Goal: Browse casually

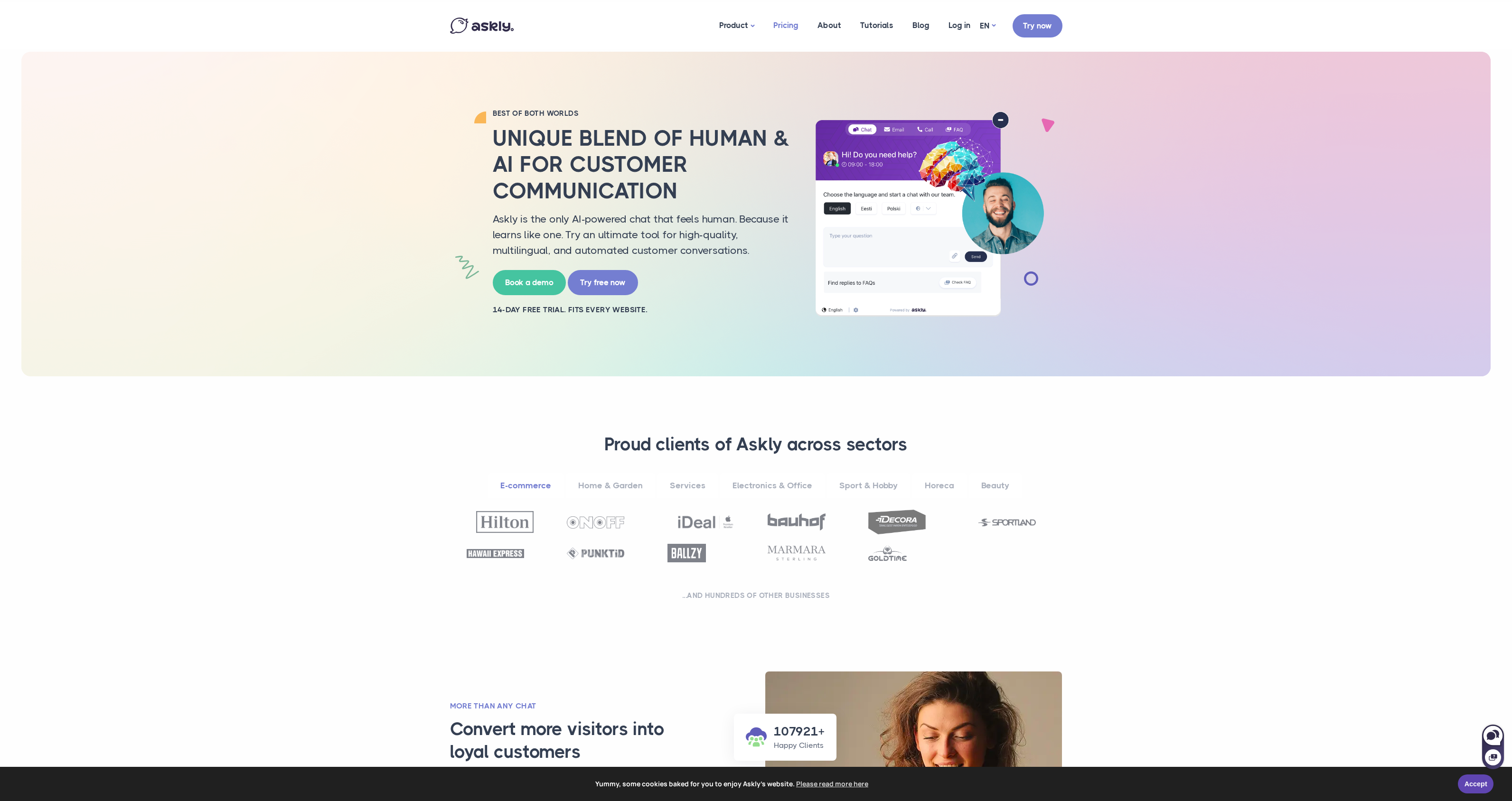
click at [787, 32] on link "Pricing" at bounding box center [785, 25] width 44 height 46
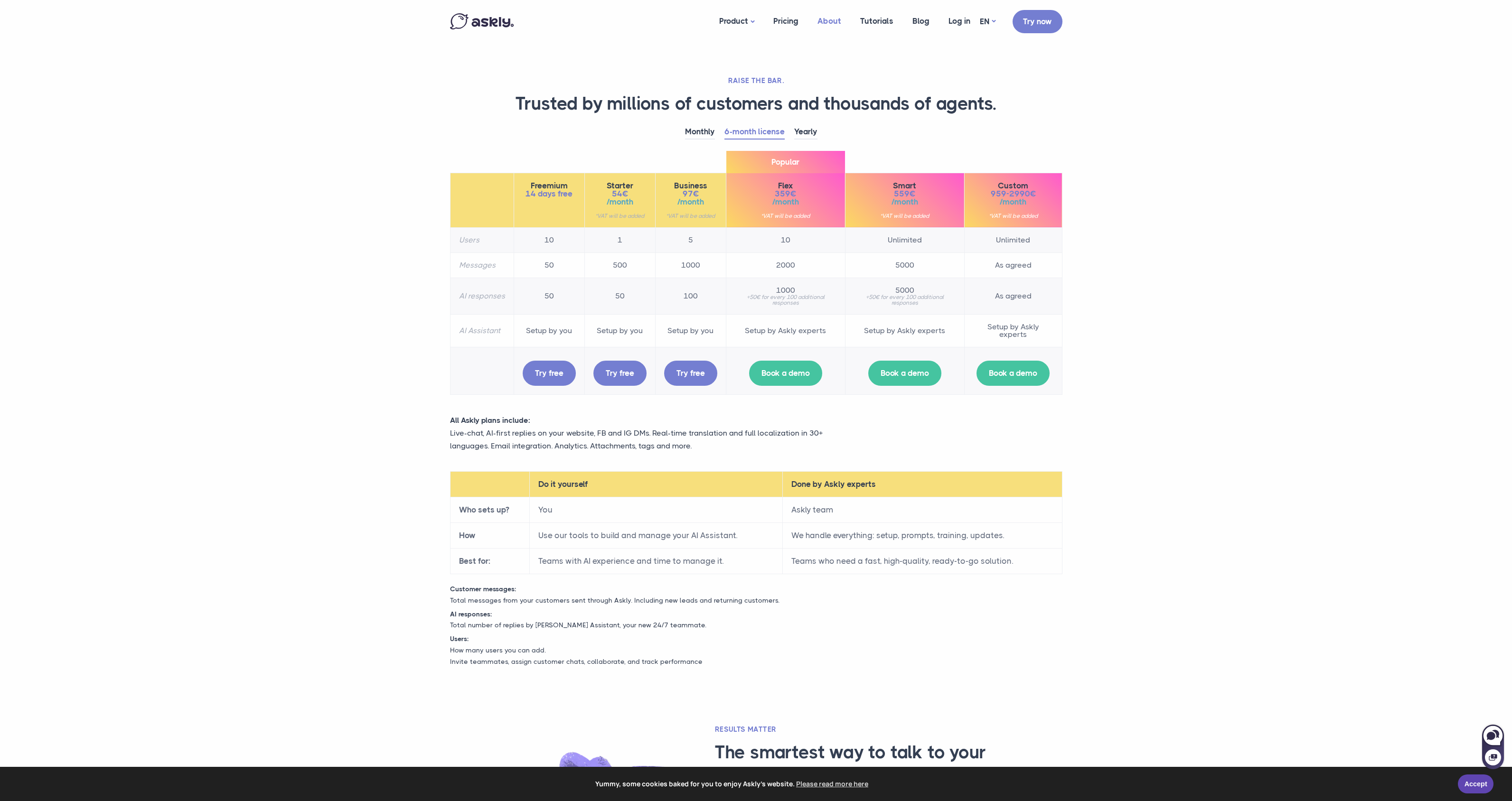
click at [828, 25] on link "About" at bounding box center [829, 21] width 43 height 36
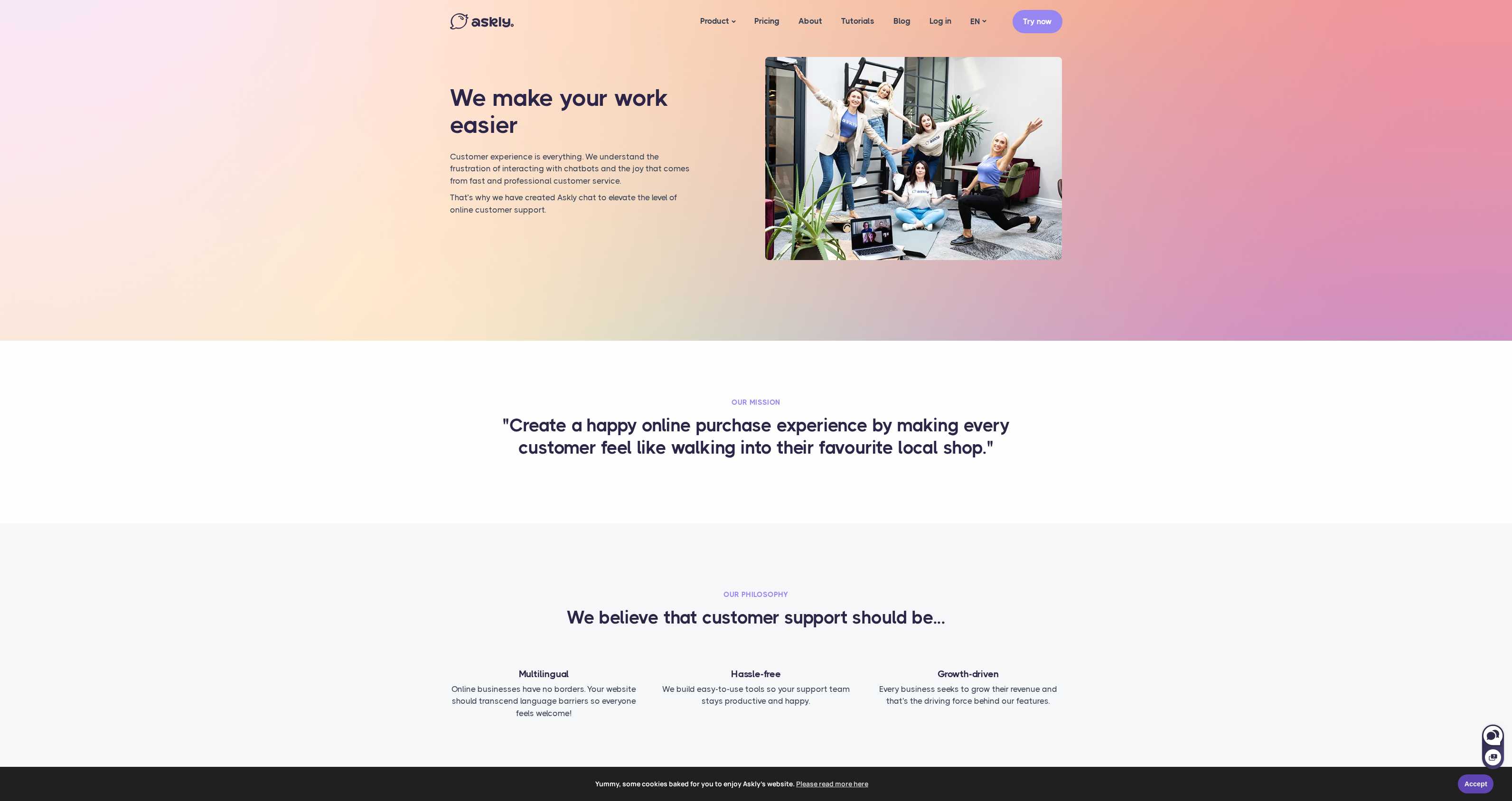
click at [879, 138] on img at bounding box center [913, 158] width 296 height 203
click at [860, 16] on link "Tutorials" at bounding box center [858, 21] width 52 height 36
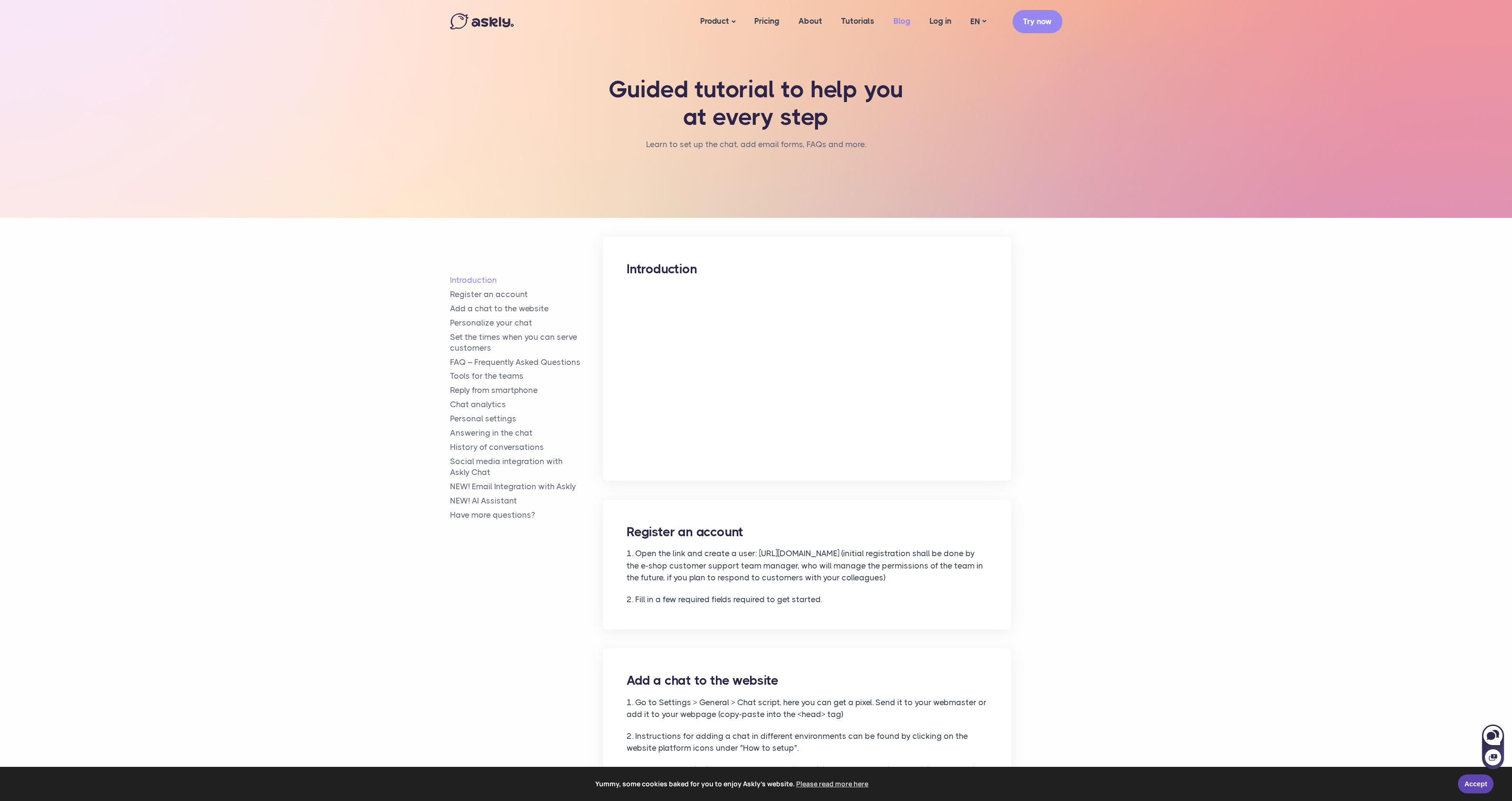
click at [907, 21] on link "Blog" at bounding box center [902, 21] width 36 height 36
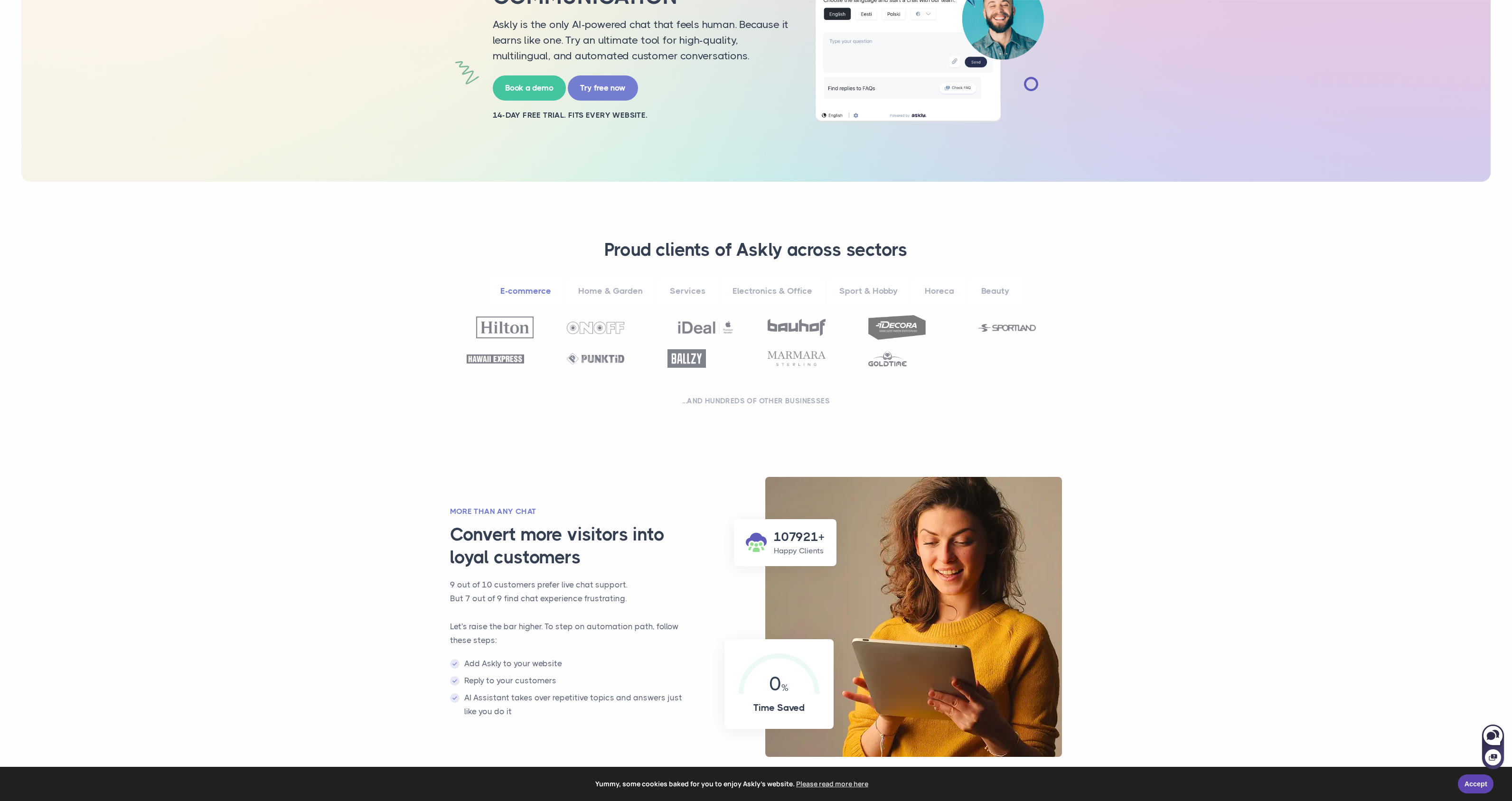
scroll to position [201, 0]
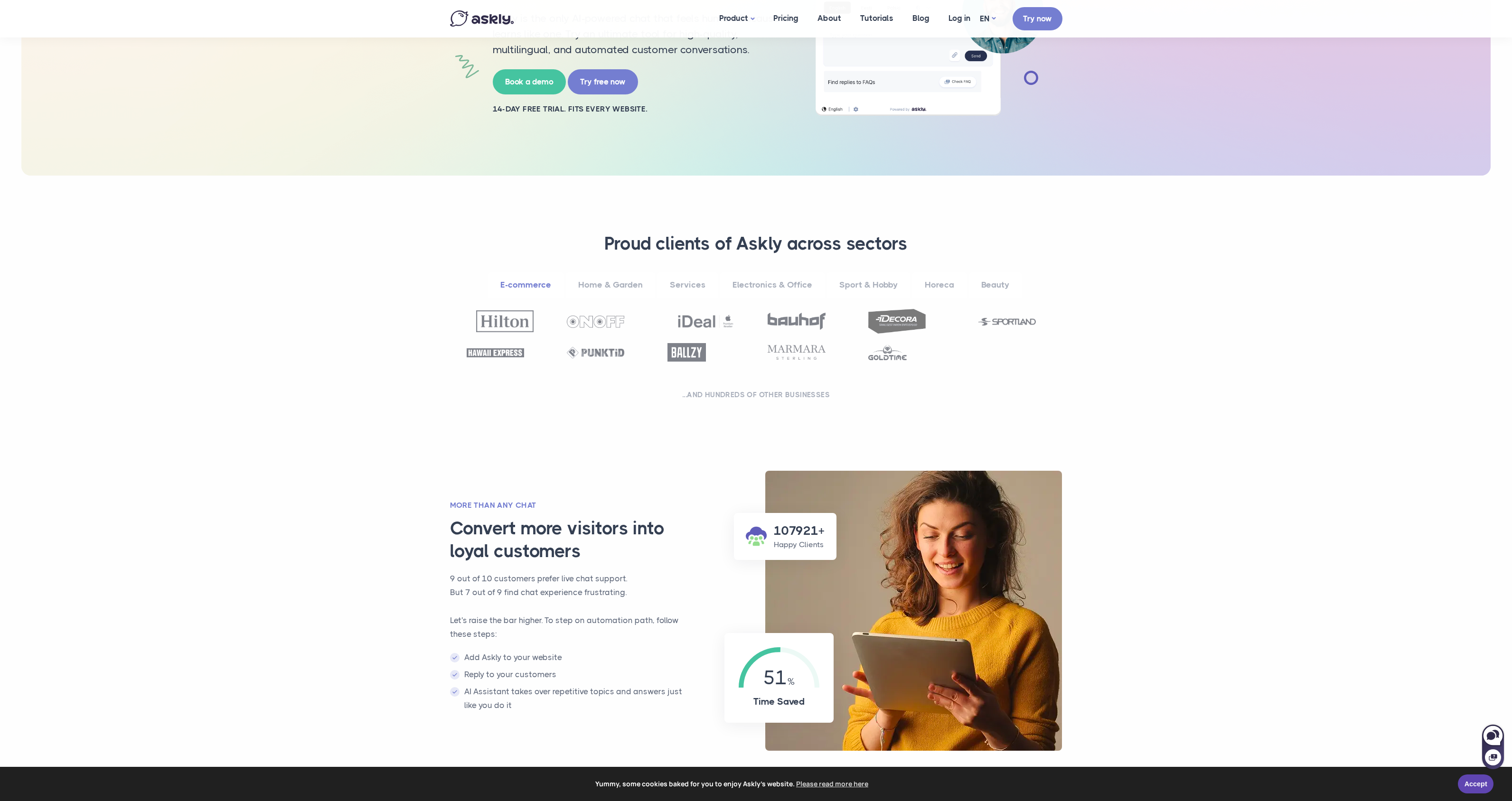
click at [778, 283] on link "Electronics & Office" at bounding box center [772, 285] width 104 height 26
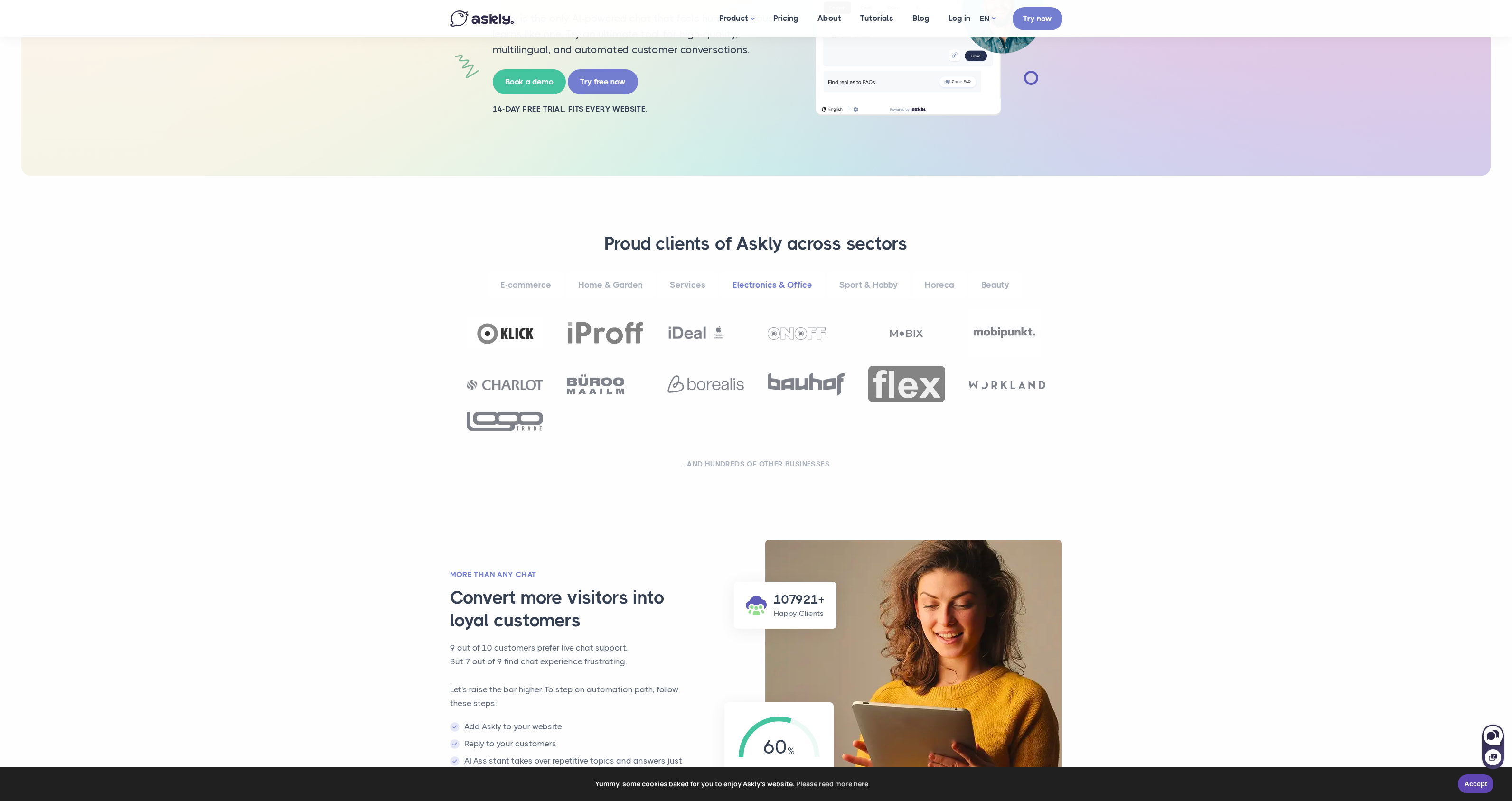
click at [687, 281] on link "Services" at bounding box center [687, 285] width 60 height 26
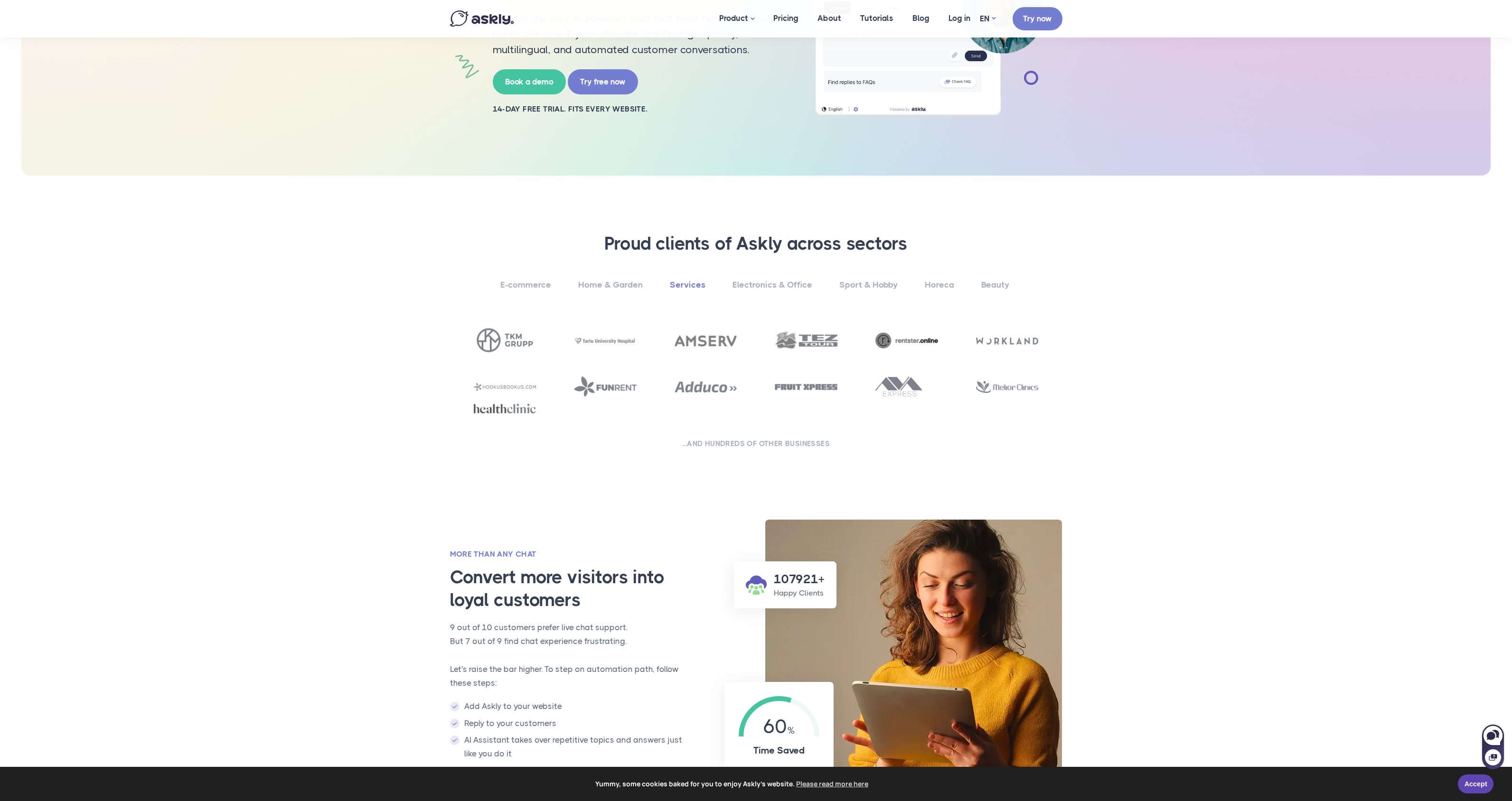
click at [611, 283] on link "Home & Garden" at bounding box center [610, 285] width 89 height 26
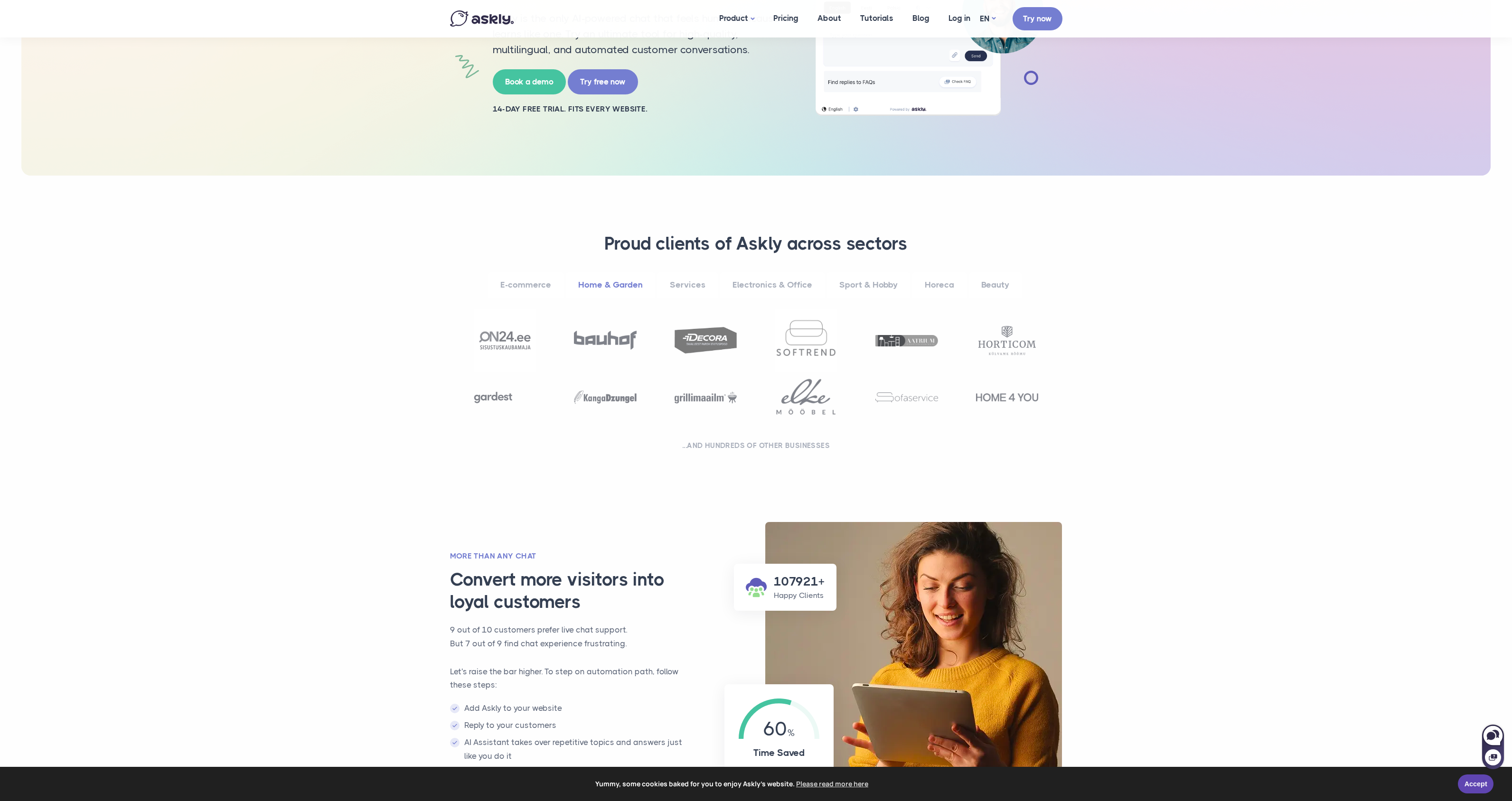
click at [990, 286] on link "Beauty" at bounding box center [995, 285] width 53 height 26
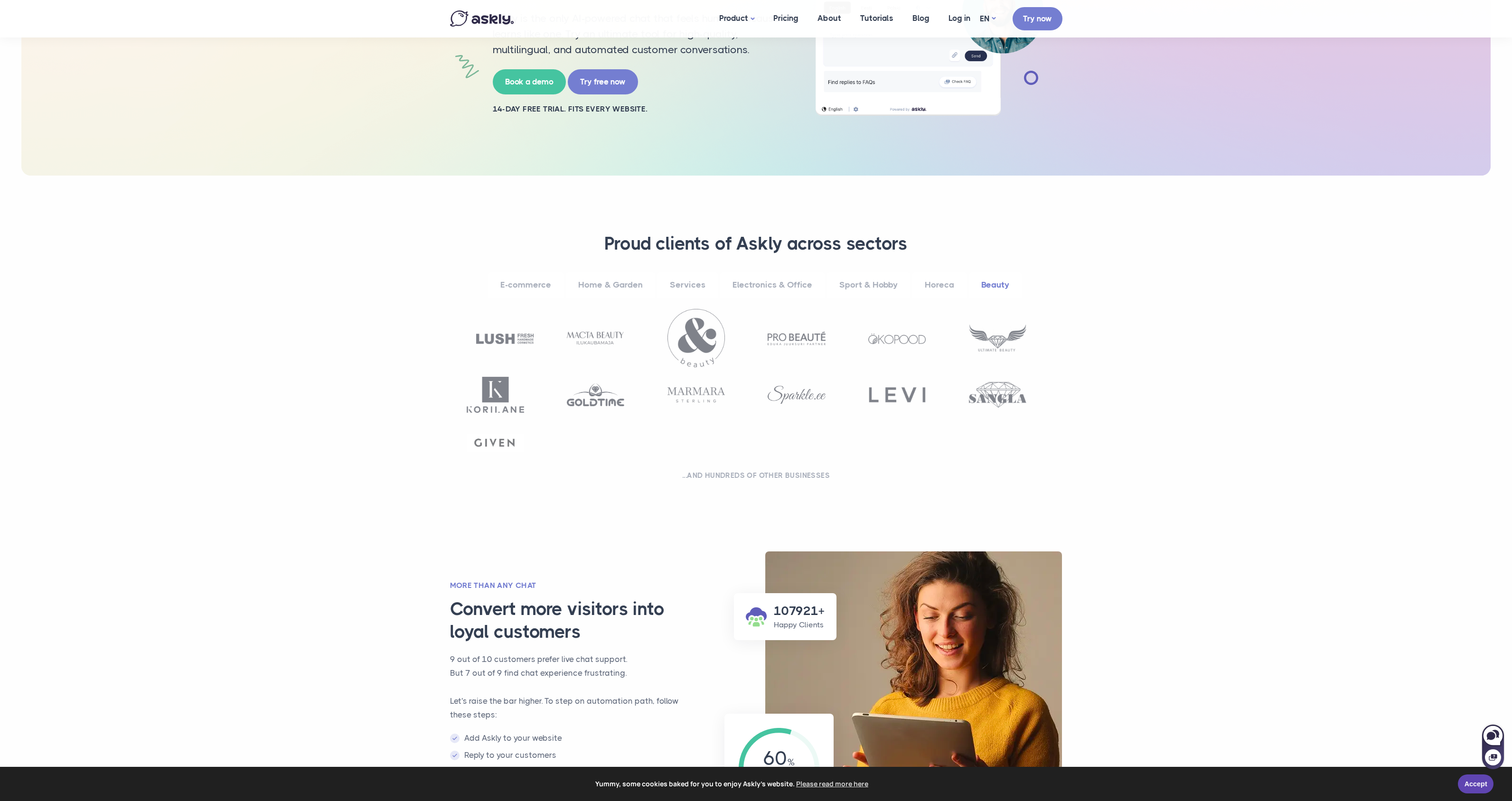
click at [925, 284] on link "Horeca" at bounding box center [939, 285] width 54 height 26
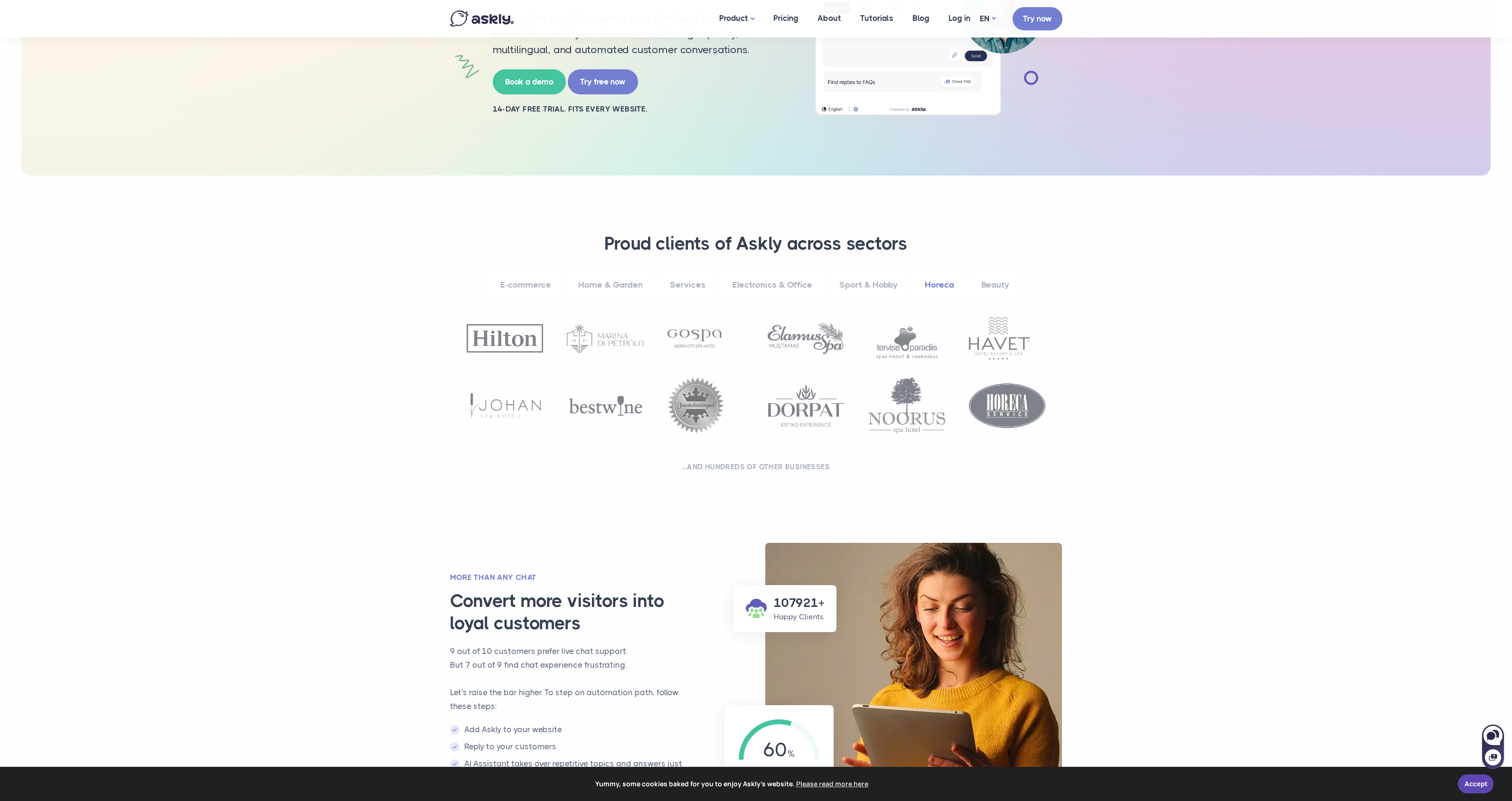
click at [883, 283] on link "Sport & Hobby" at bounding box center [869, 285] width 83 height 26
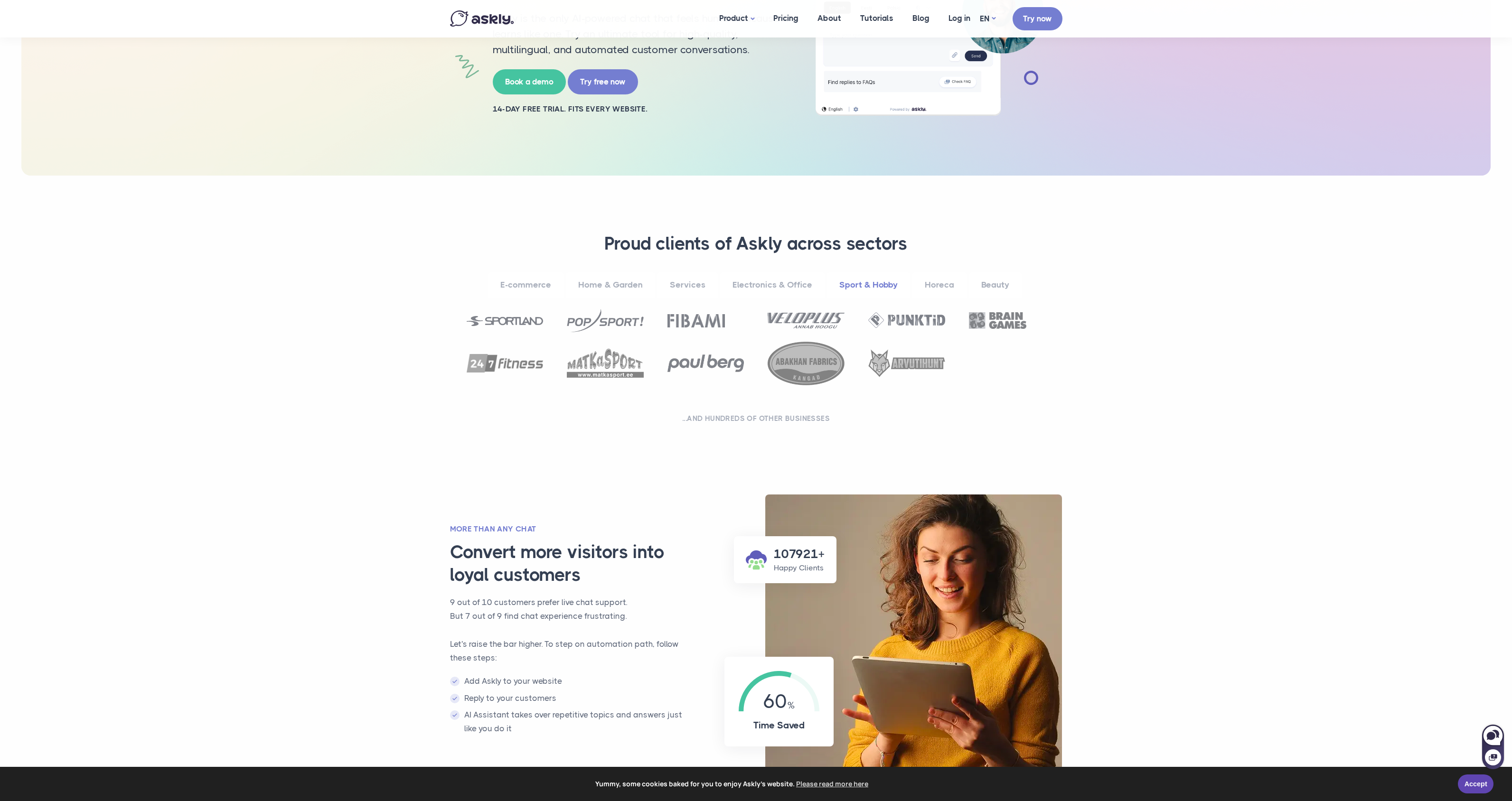
scroll to position [207, 0]
